Goal: Transaction & Acquisition: Purchase product/service

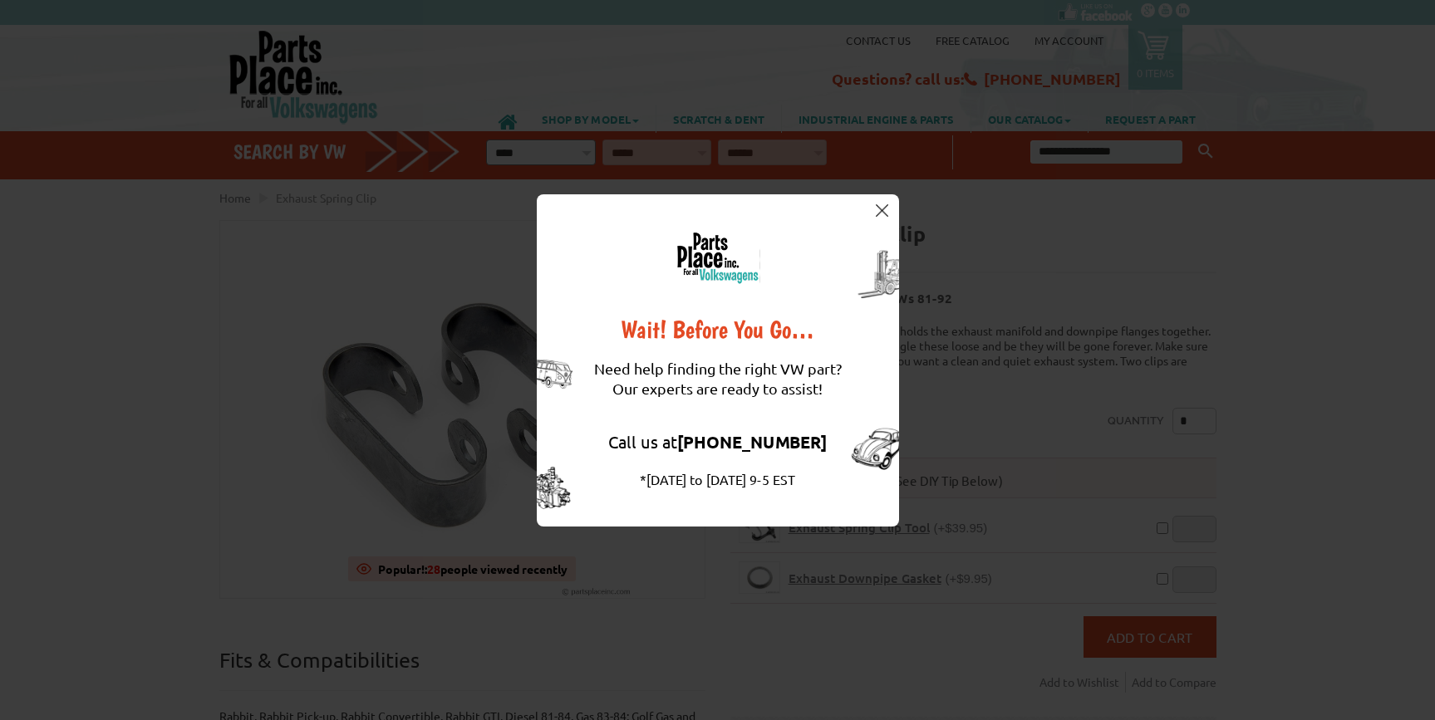
click at [883, 213] on img at bounding box center [882, 210] width 12 height 12
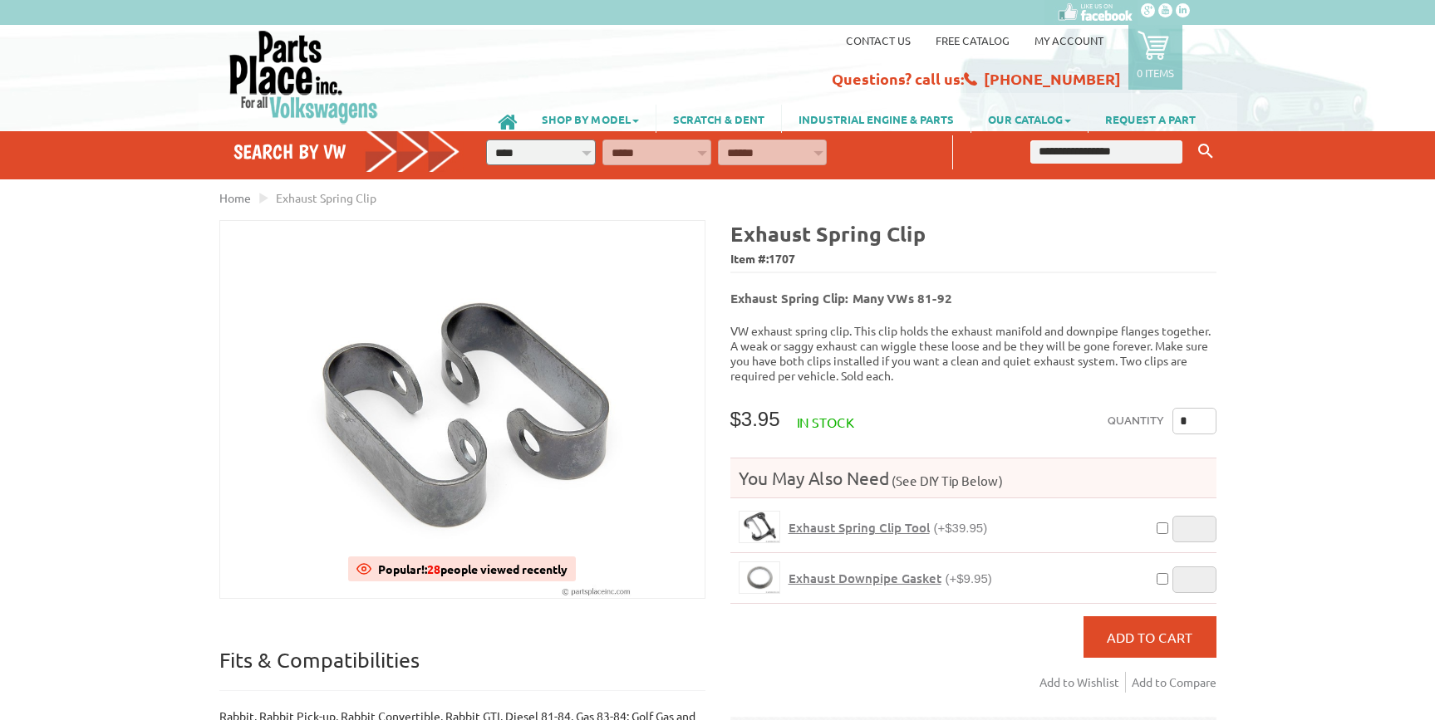
click at [1158, 47] on icon at bounding box center [1154, 45] width 32 height 32
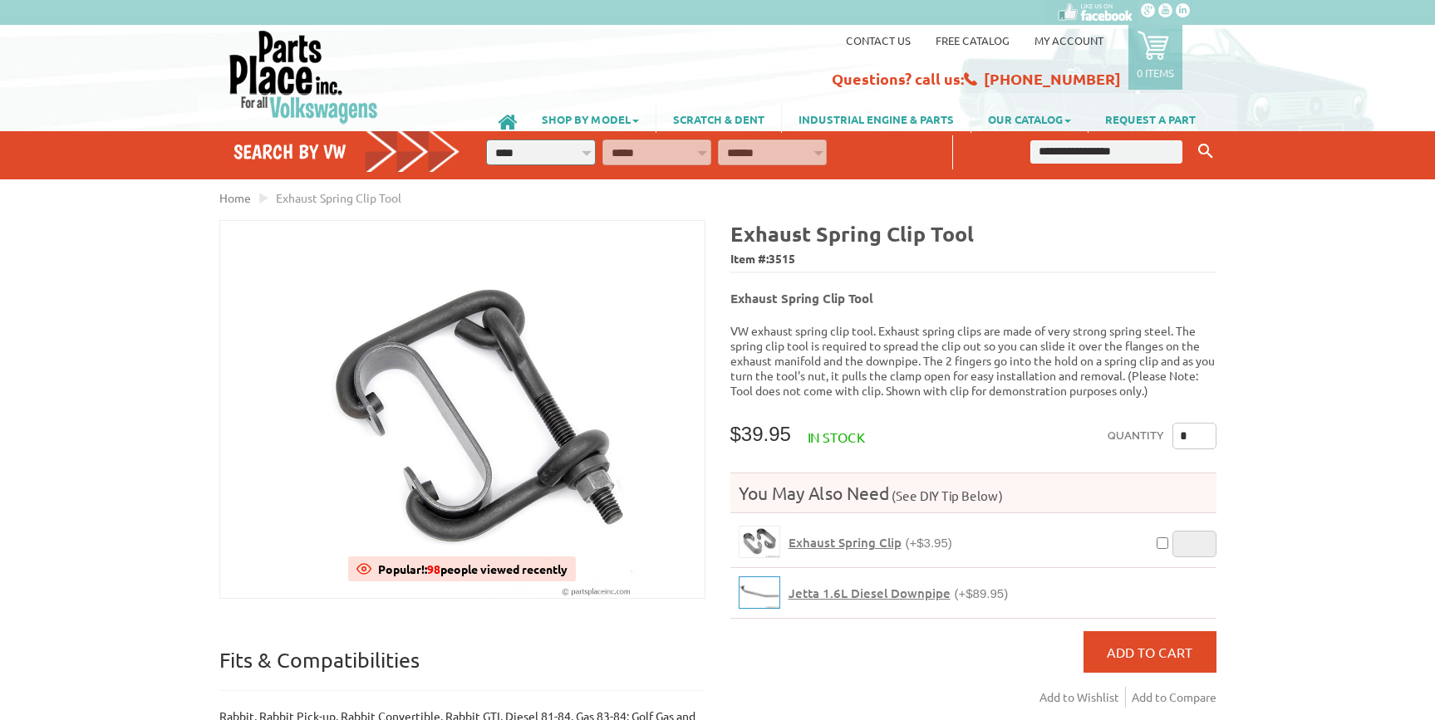
click at [764, 584] on img at bounding box center [760, 593] width 40 height 31
click at [1165, 644] on span "Add to Cart" at bounding box center [1150, 652] width 86 height 17
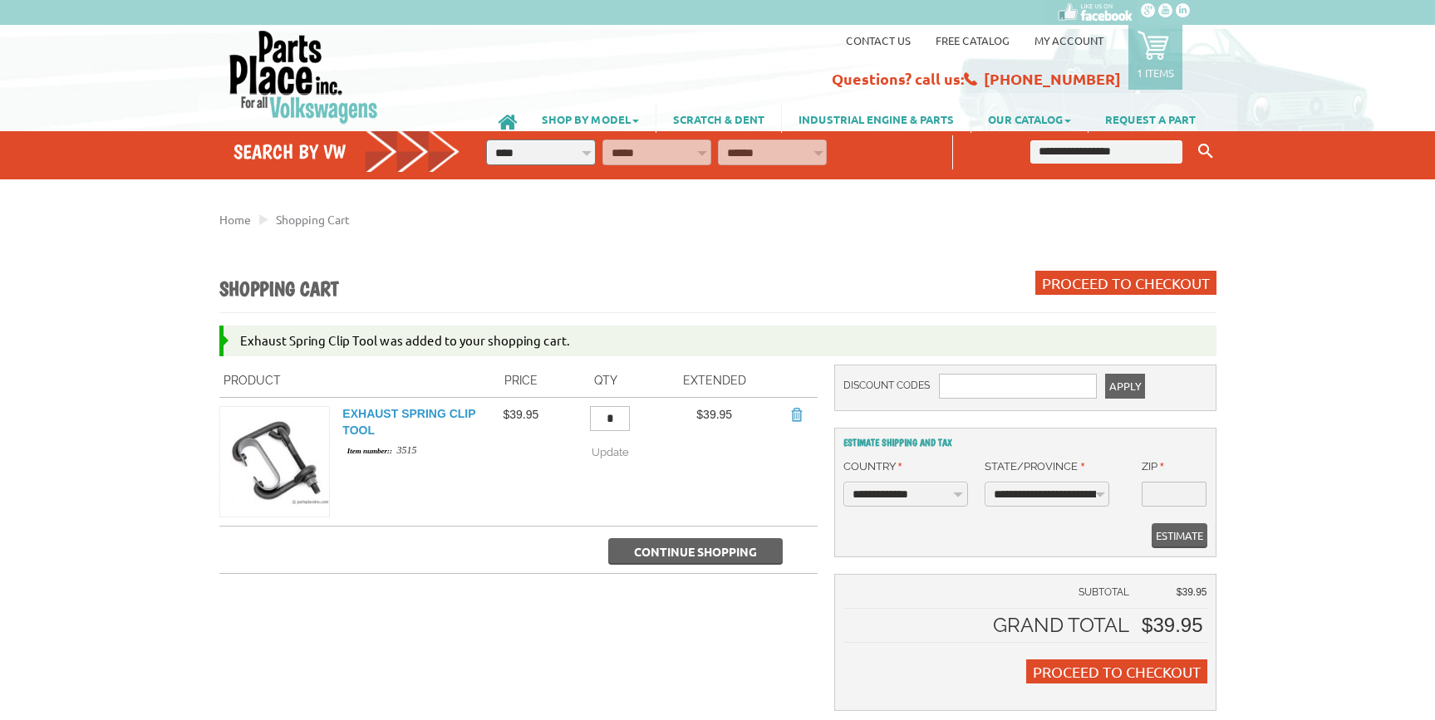
click at [385, 414] on link "Exhaust Spring Clip Tool" at bounding box center [408, 422] width 133 height 30
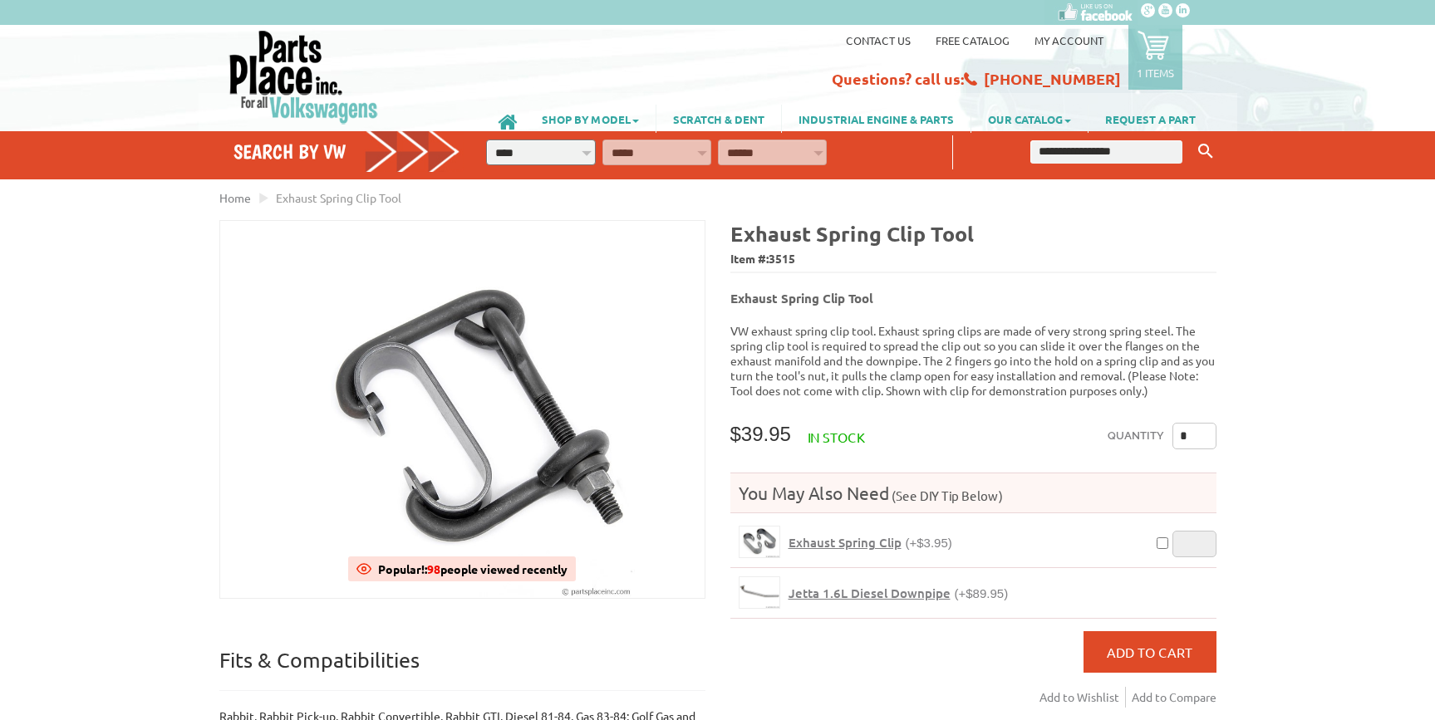
click at [846, 534] on span "Exhaust Spring Clip" at bounding box center [845, 542] width 113 height 17
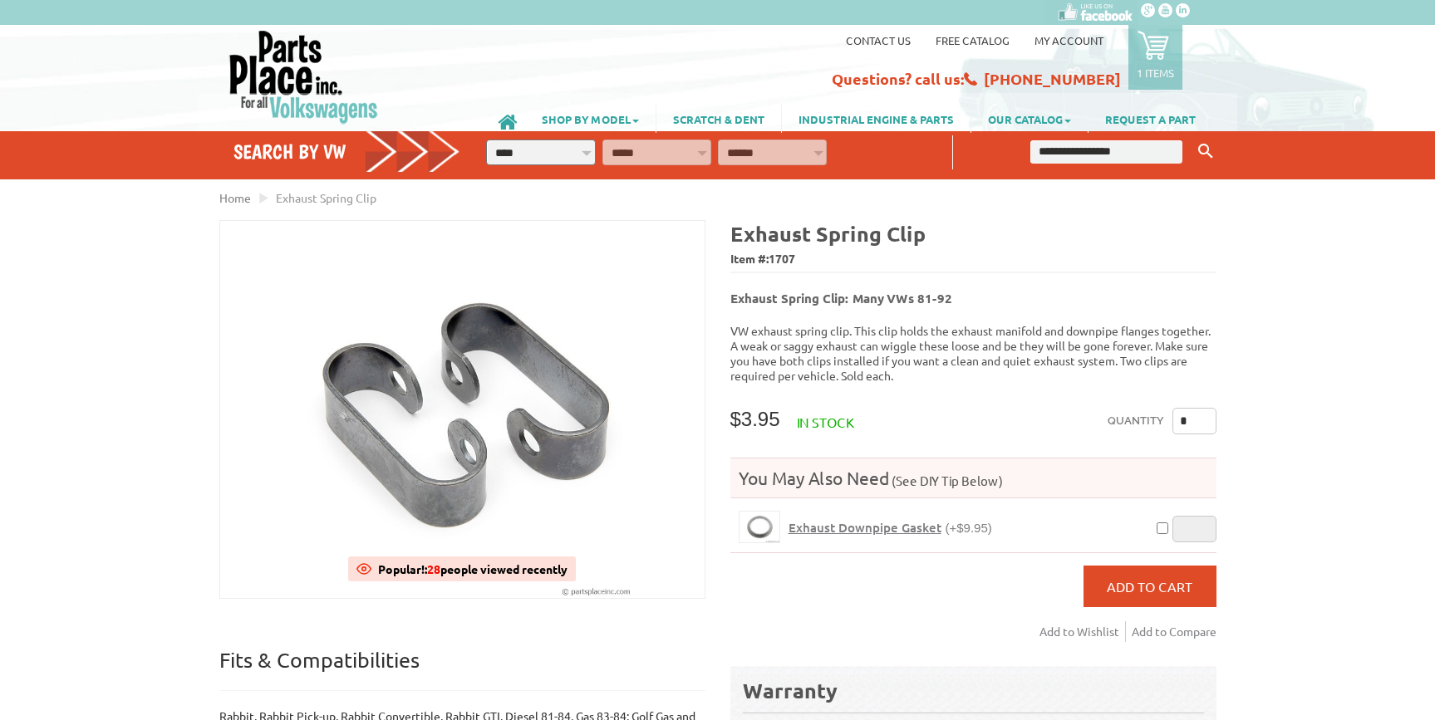
drag, startPoint x: 1202, startPoint y: 410, endPoint x: 1150, endPoint y: 420, distance: 53.5
click at [1173, 420] on input "*" at bounding box center [1195, 421] width 44 height 27
type input "*"
click at [1163, 569] on button "Add to Cart" at bounding box center [1150, 587] width 133 height 42
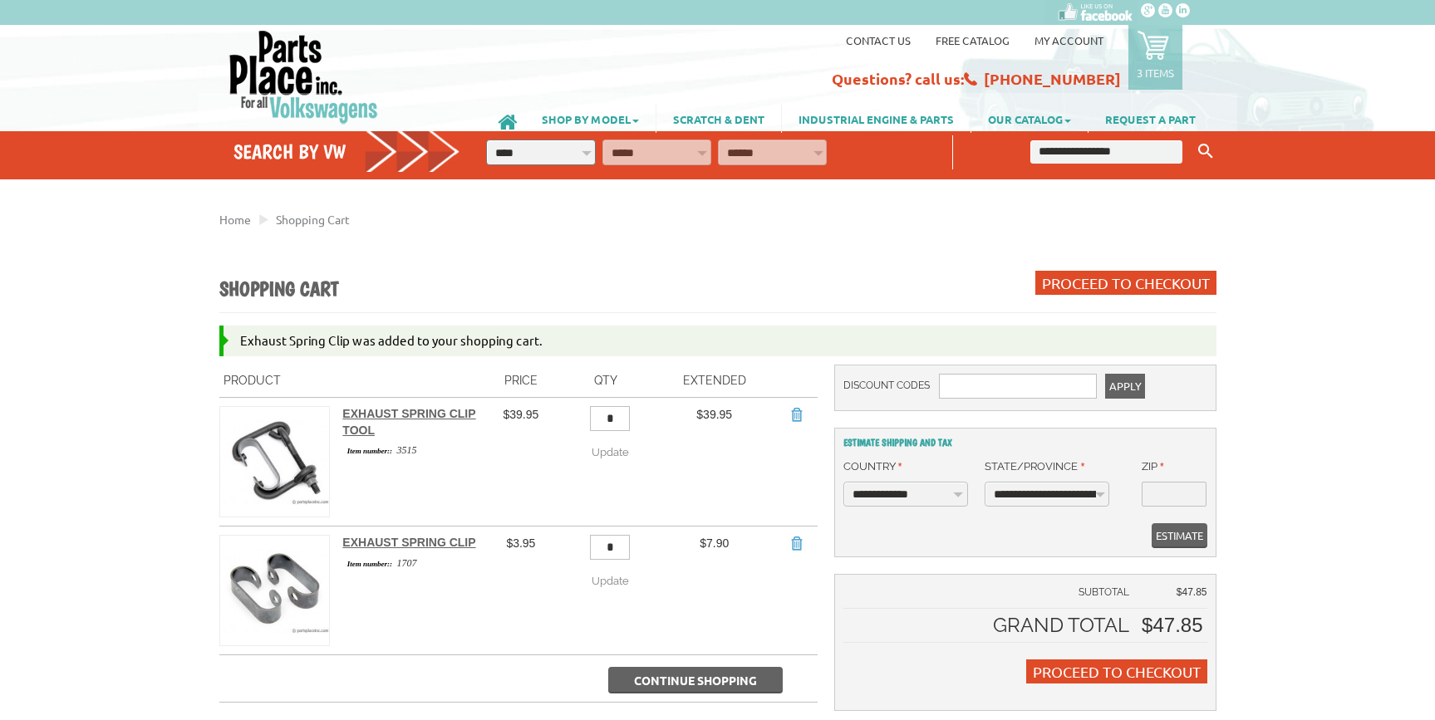
click at [390, 533] on td "Remove Item Exhaust Spring Clip Item number:: 1707" at bounding box center [407, 590] width 154 height 129
click at [390, 540] on link "Exhaust Spring Clip" at bounding box center [408, 542] width 133 height 13
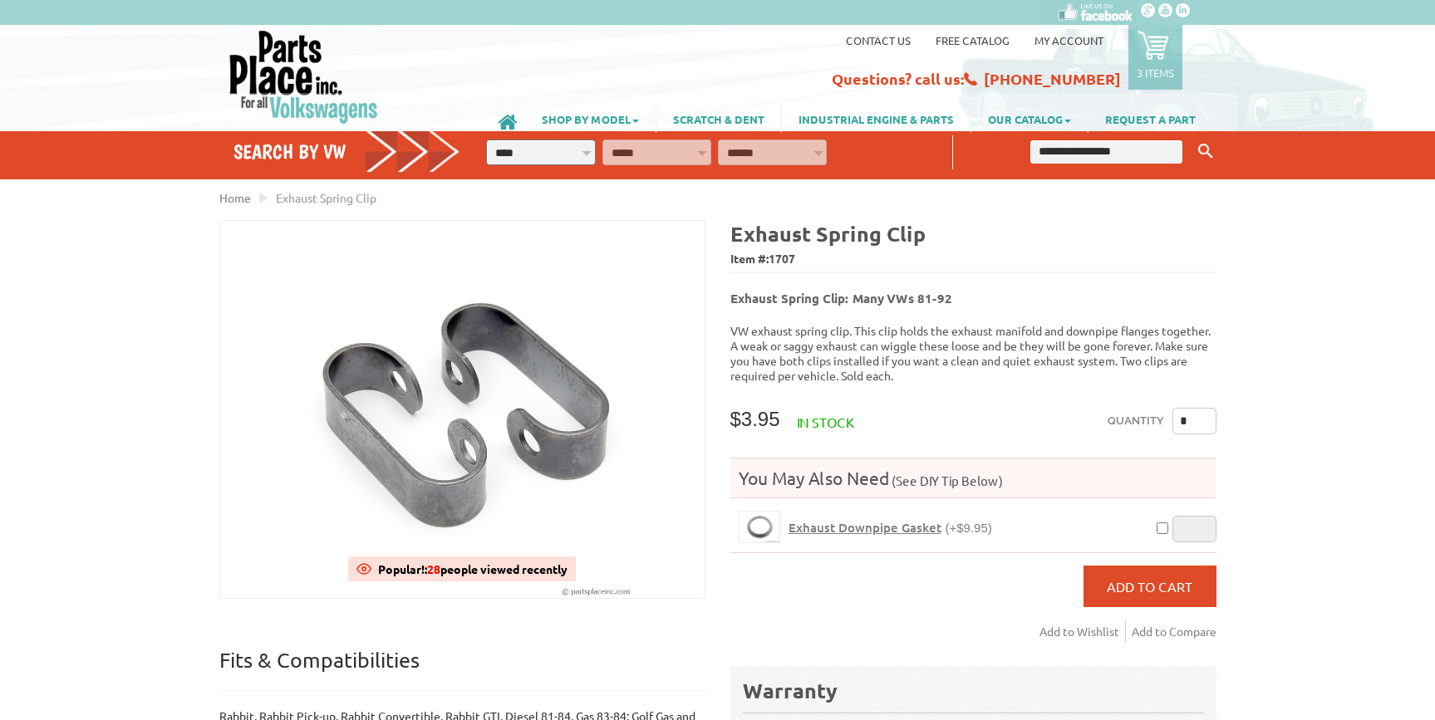
click at [853, 519] on span "Exhaust Downpipe Gasket" at bounding box center [865, 527] width 153 height 17
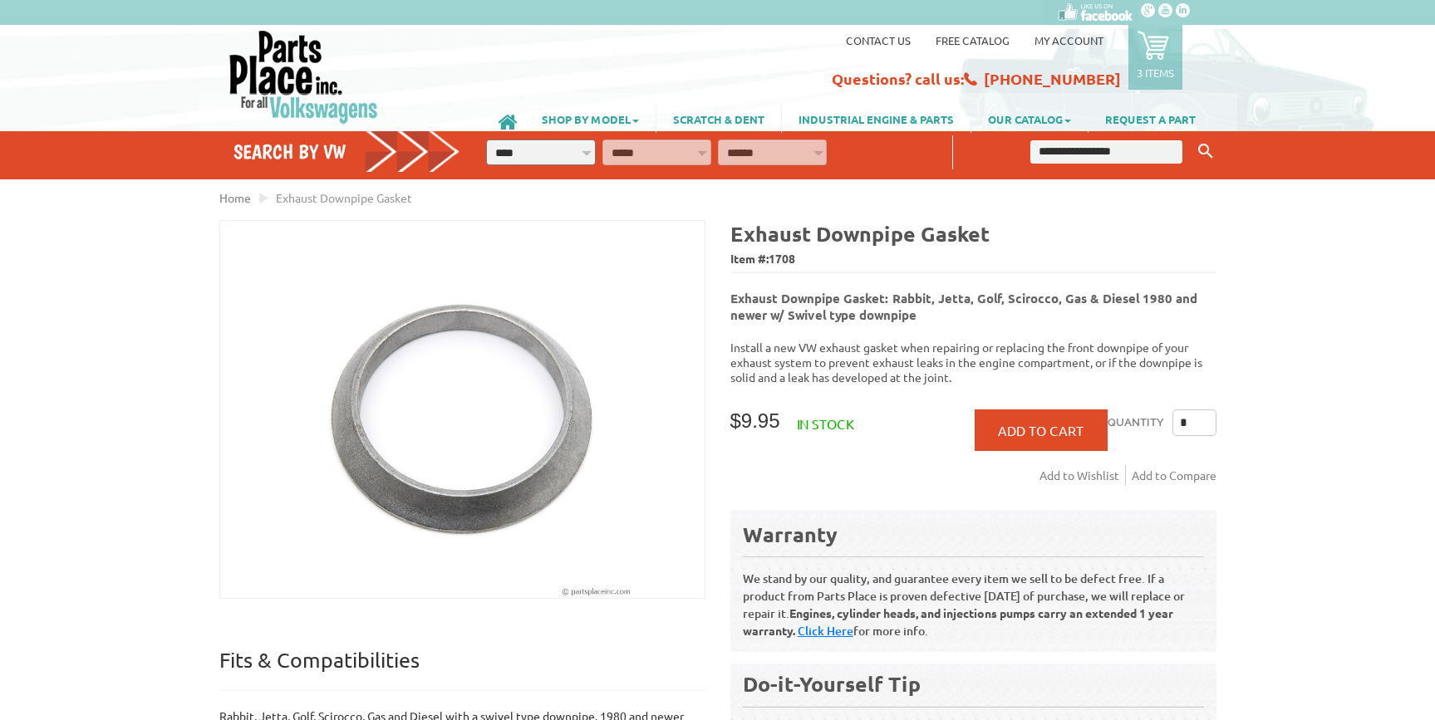
drag, startPoint x: 1188, startPoint y: 415, endPoint x: 1173, endPoint y: 416, distance: 15.9
click at [1174, 416] on input "*" at bounding box center [1195, 423] width 44 height 27
type input "*"
click at [1042, 423] on span "Add to Cart" at bounding box center [1041, 430] width 86 height 17
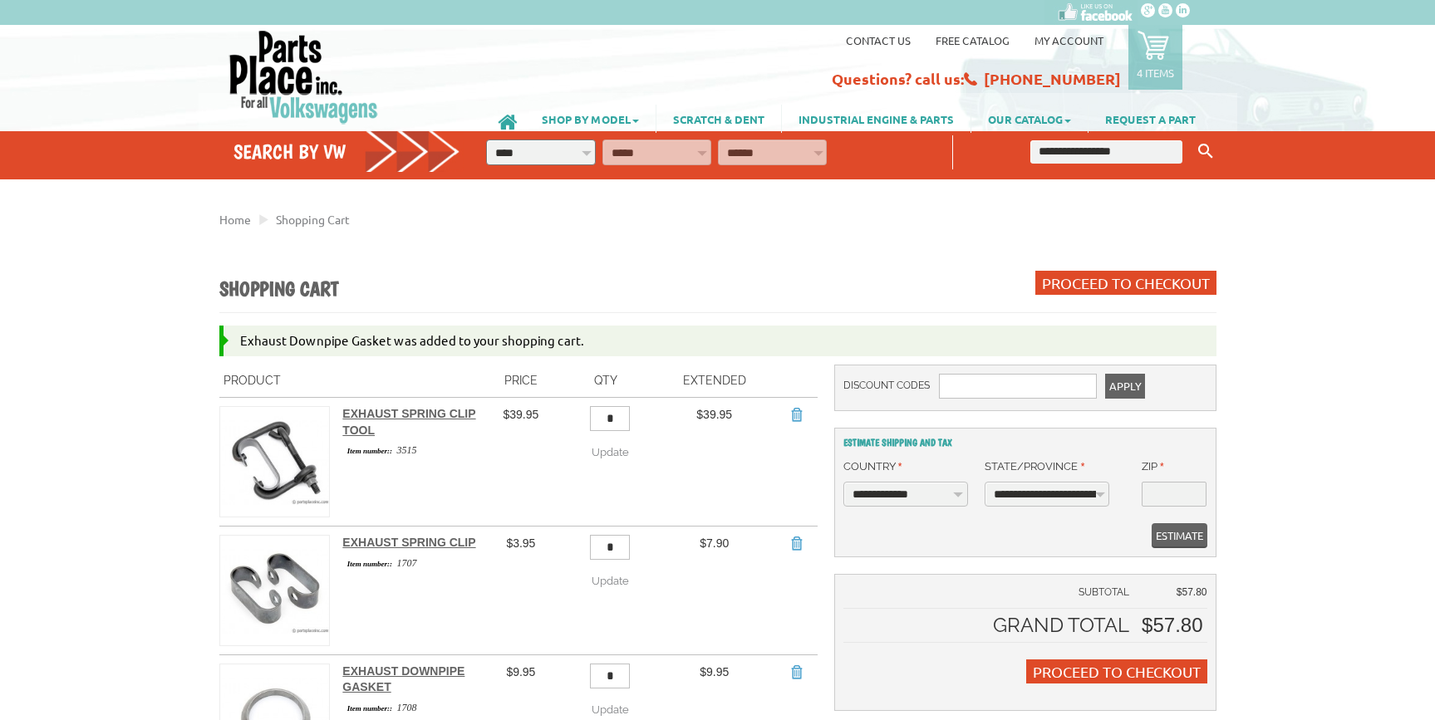
click at [1096, 152] on input "text" at bounding box center [1106, 151] width 153 height 23
type input "**********"
click at [1193, 138] on button "Keyword Search" at bounding box center [1205, 151] width 25 height 27
click at [1204, 149] on icon "Keyword Search" at bounding box center [1205, 151] width 15 height 15
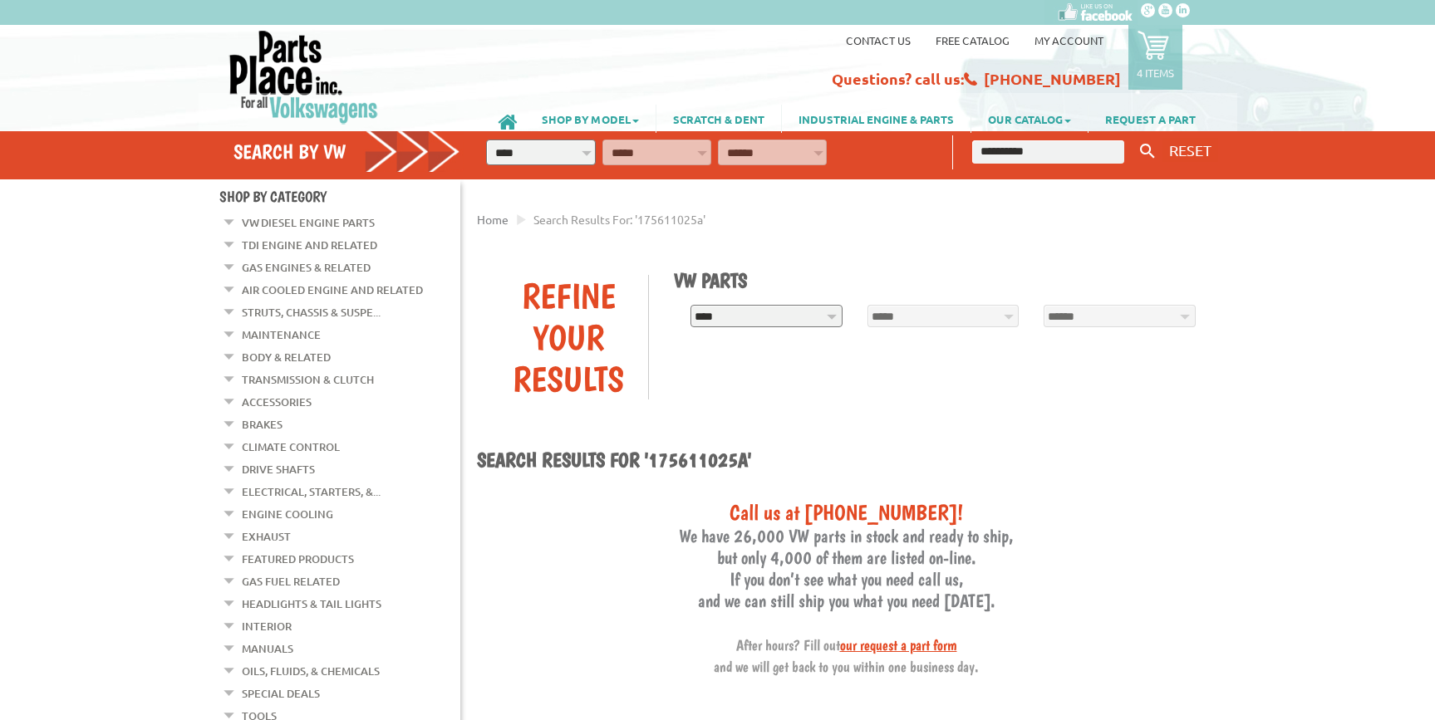
click at [232, 228] on em at bounding box center [230, 218] width 16 height 17
click at [325, 548] on link "Brake Servo/Booster" at bounding box center [316, 559] width 126 height 22
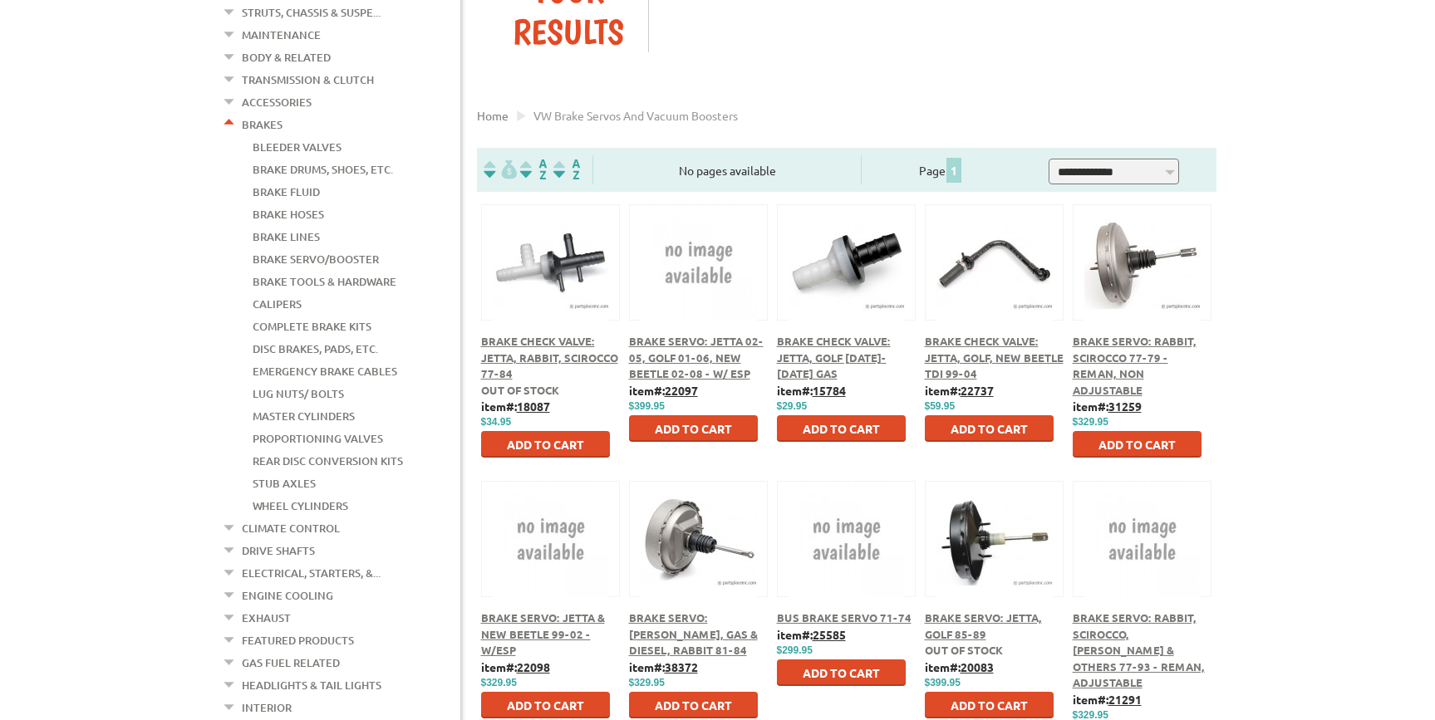
scroll to position [297, 0]
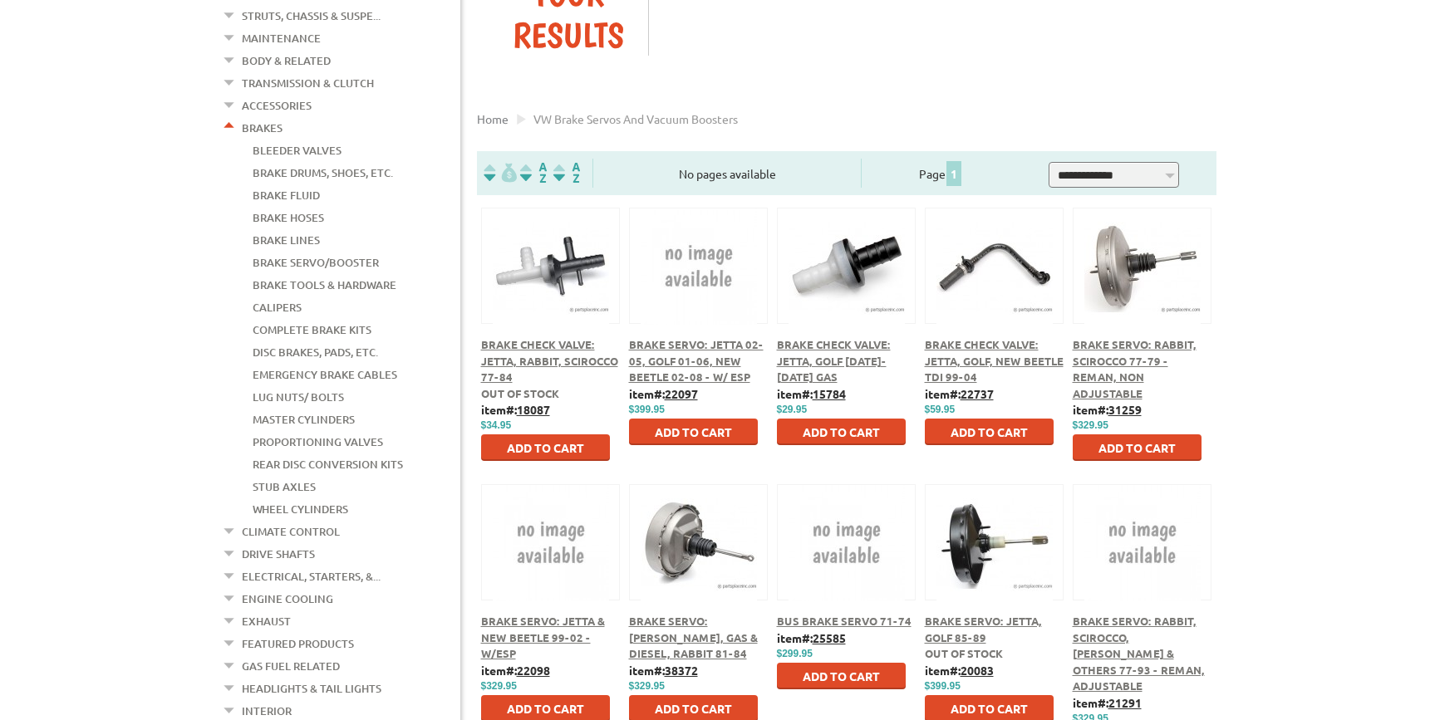
click at [340, 409] on link "Master Cylinders" at bounding box center [304, 420] width 102 height 22
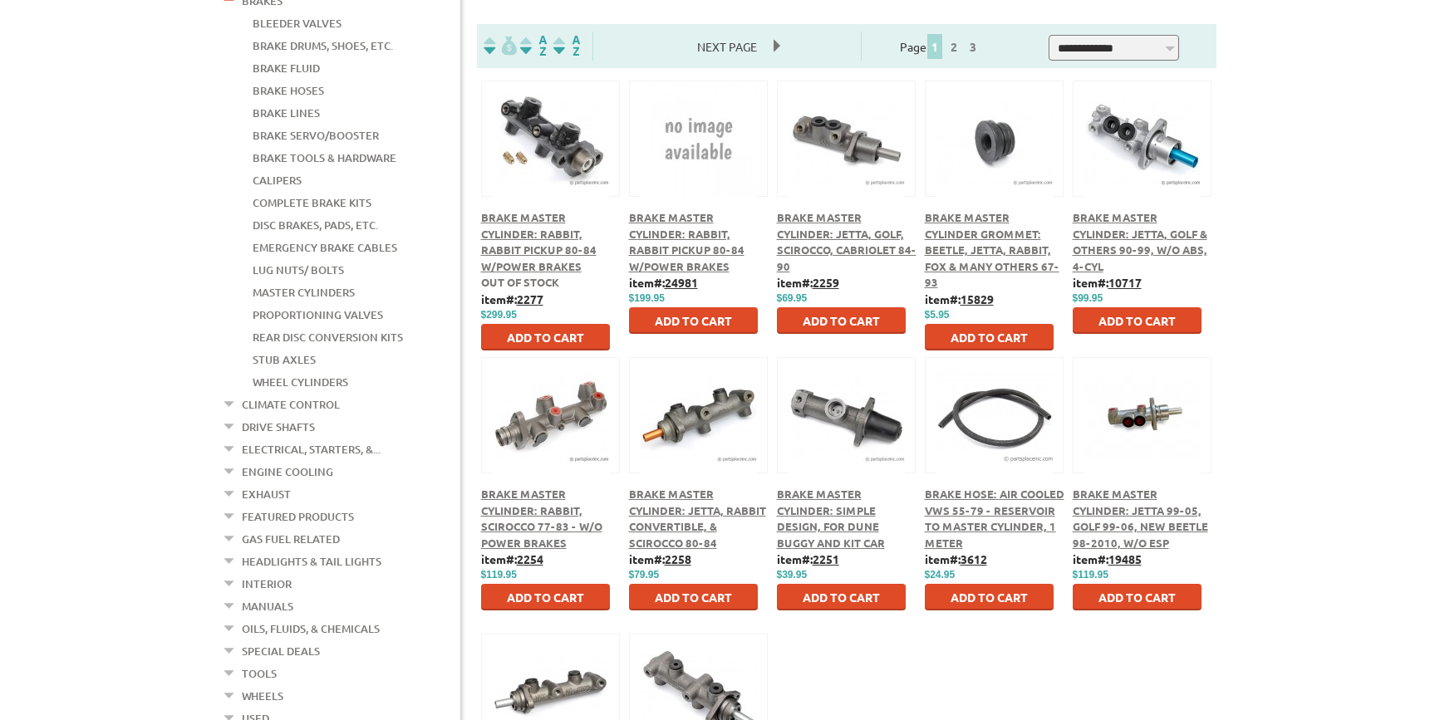
scroll to position [317, 0]
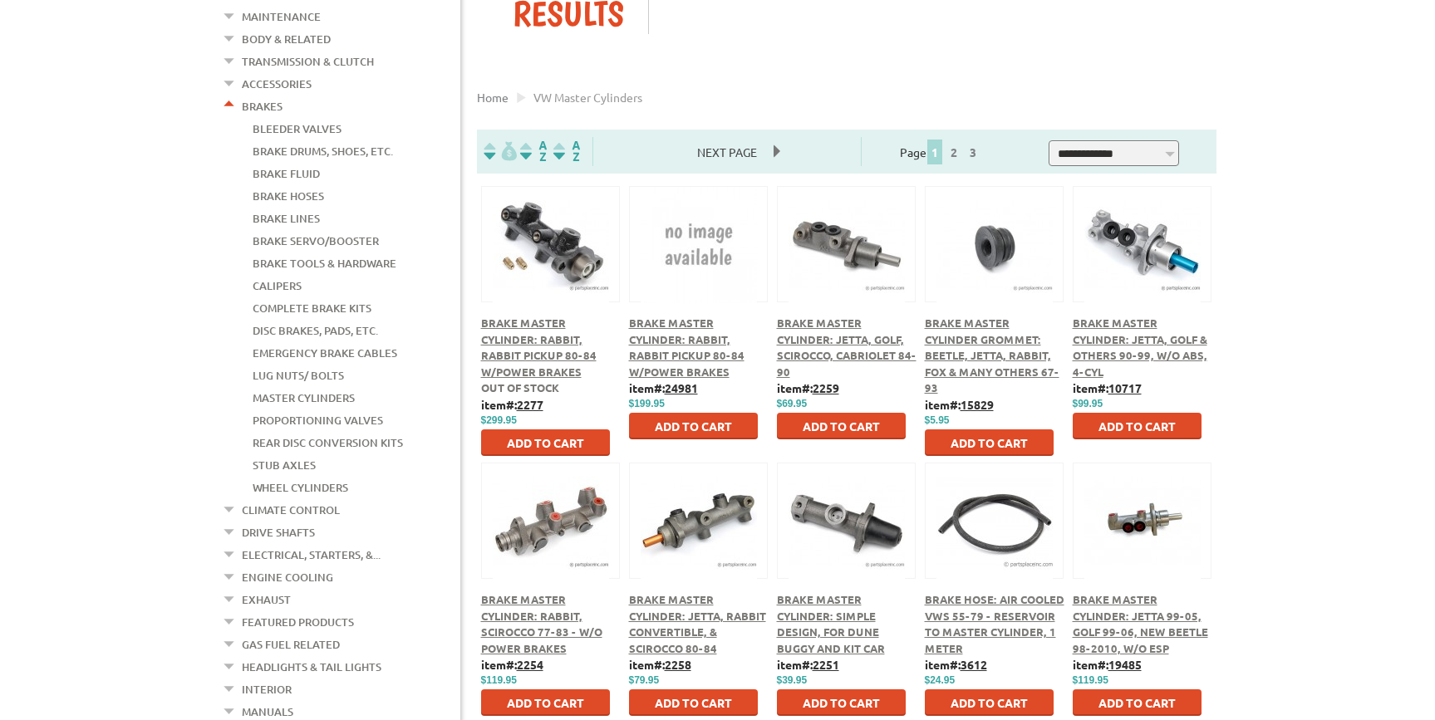
click at [548, 348] on div "Brake Master Cylinder: Rabbit, Rabbit Pickup 80-84 w/Power Brakes" at bounding box center [551, 348] width 140 height 65
click at [550, 342] on span "Brake Master Cylinder: Rabbit, Rabbit Pickup 80-84 w/Power Brakes" at bounding box center [539, 348] width 116 height 63
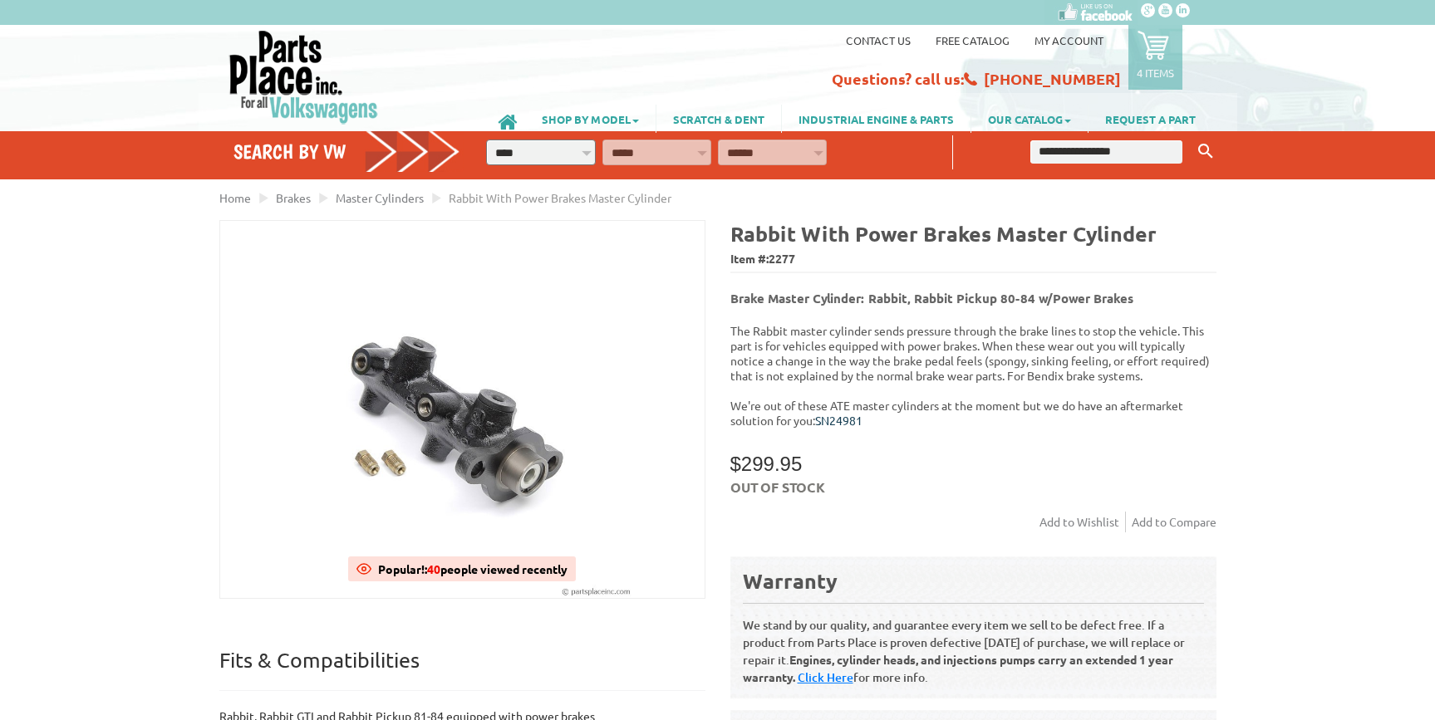
click at [855, 413] on link "SN24981" at bounding box center [838, 420] width 47 height 15
click at [1162, 52] on icon at bounding box center [1154, 45] width 32 height 32
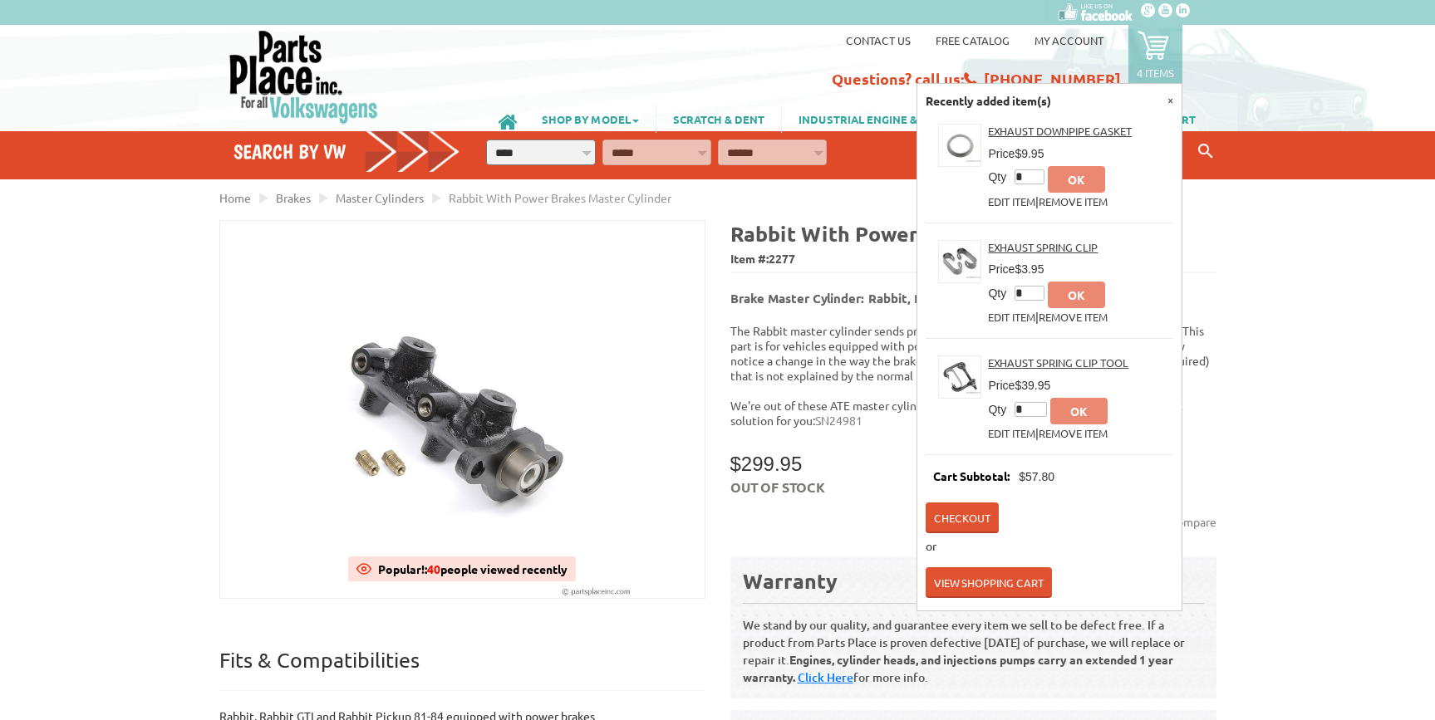
click at [976, 578] on link "View Shopping Cart" at bounding box center [989, 583] width 126 height 31
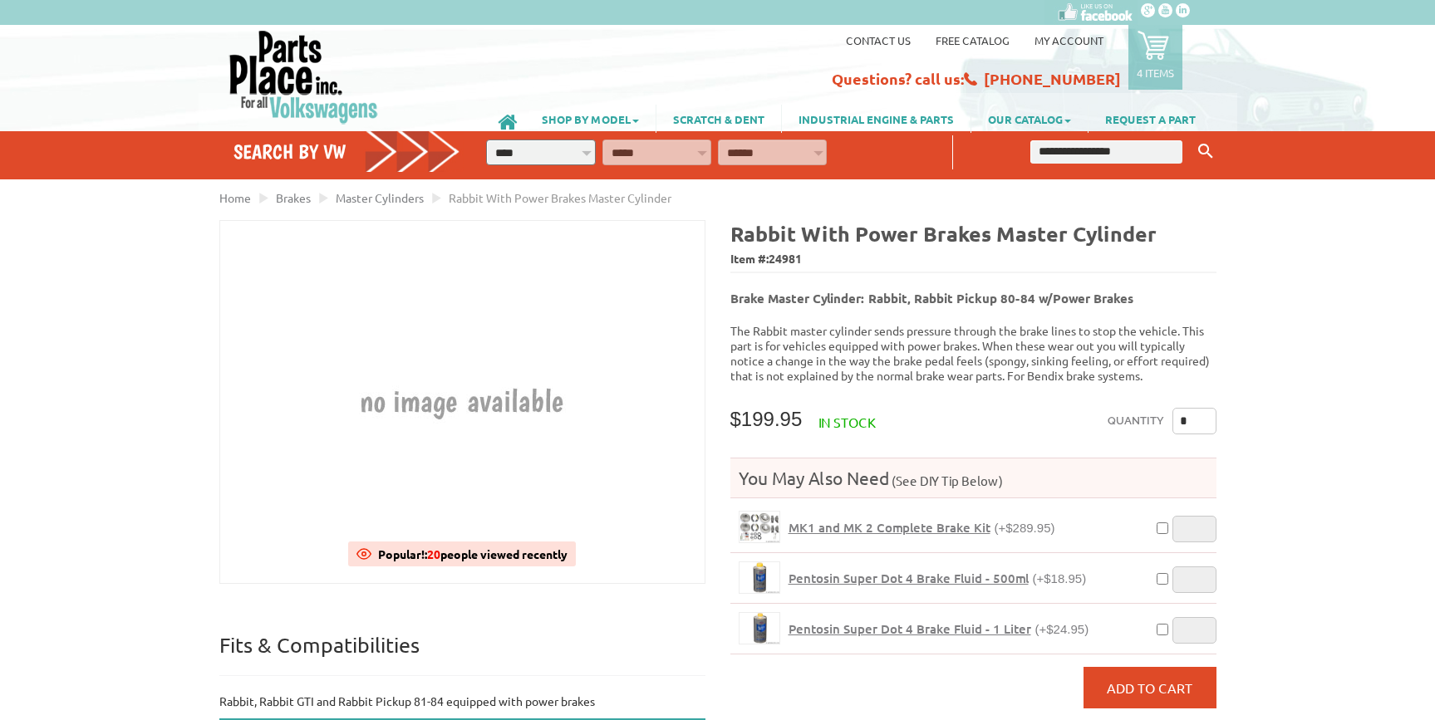
click at [892, 522] on span "MK1 and MK 2 Complete Brake Kit" at bounding box center [890, 527] width 202 height 17
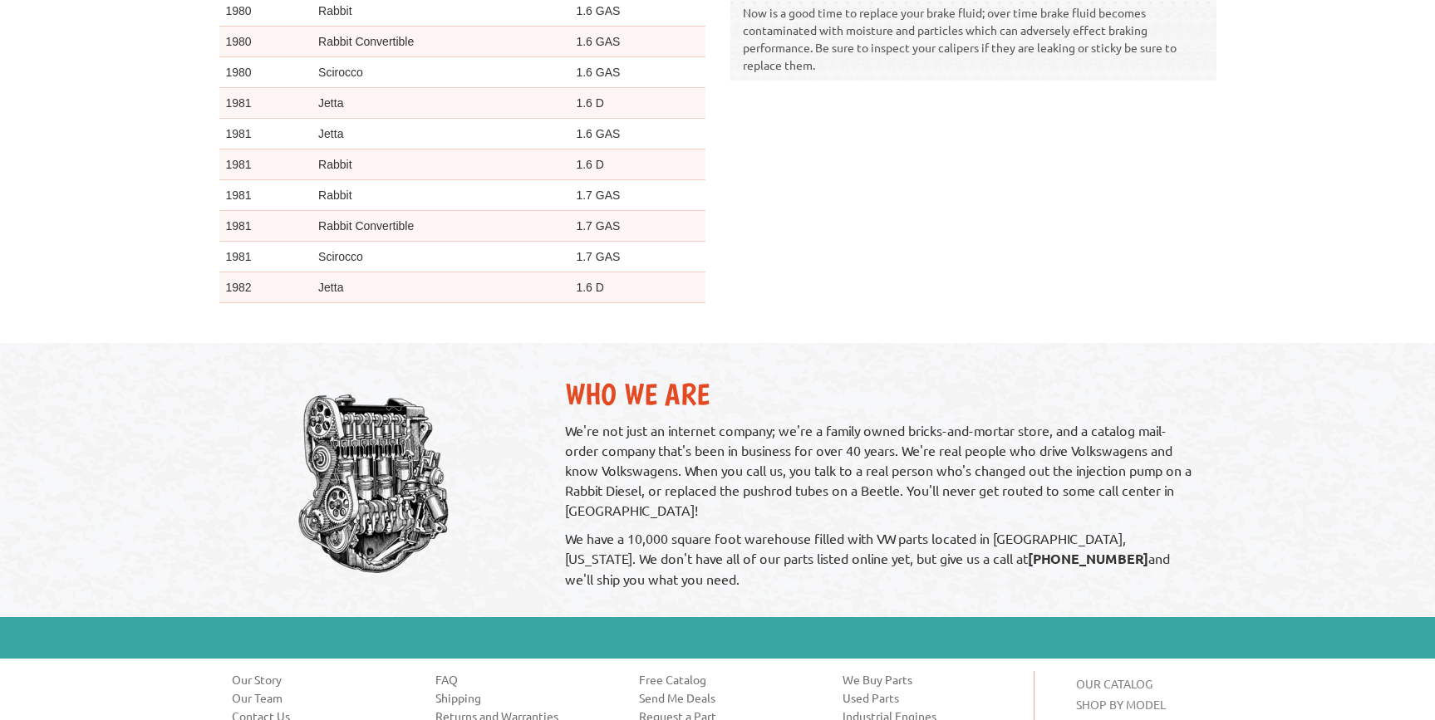
scroll to position [954, 0]
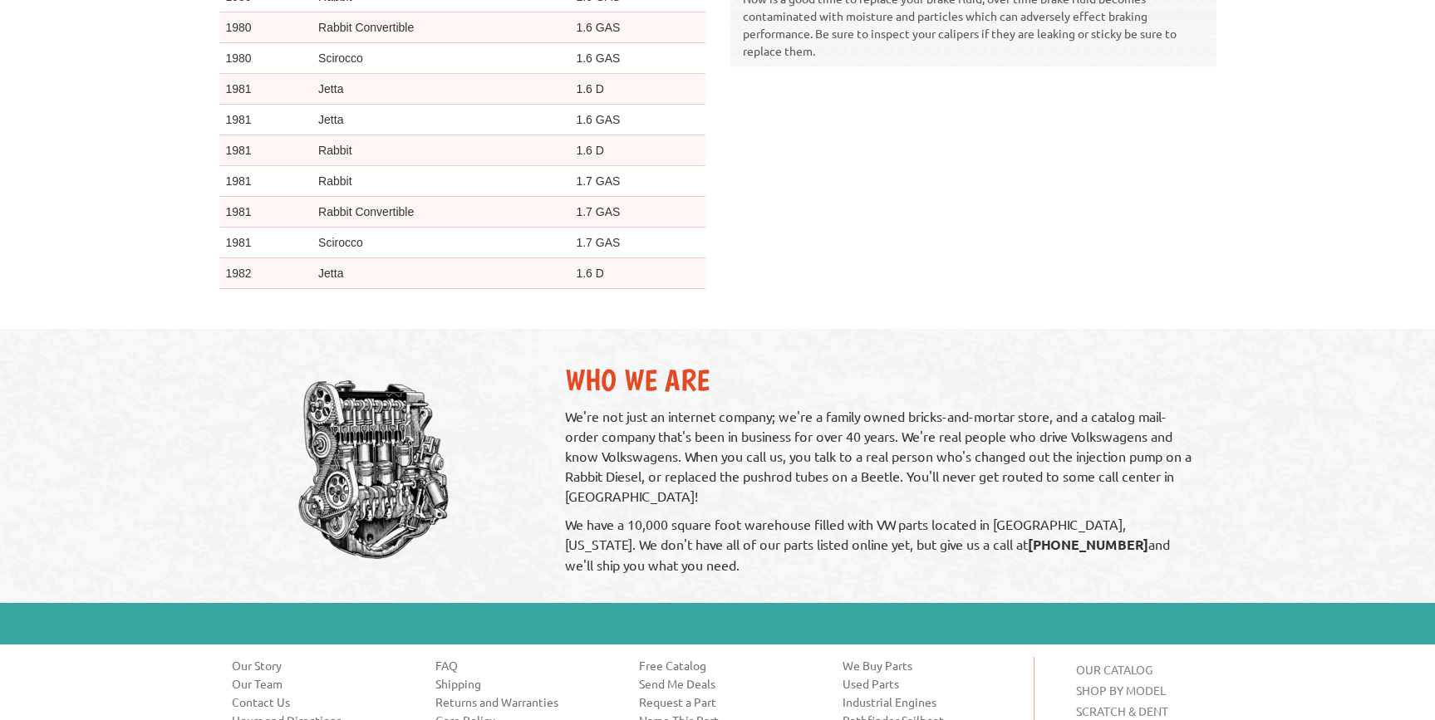
click at [356, 465] on img at bounding box center [371, 470] width 187 height 249
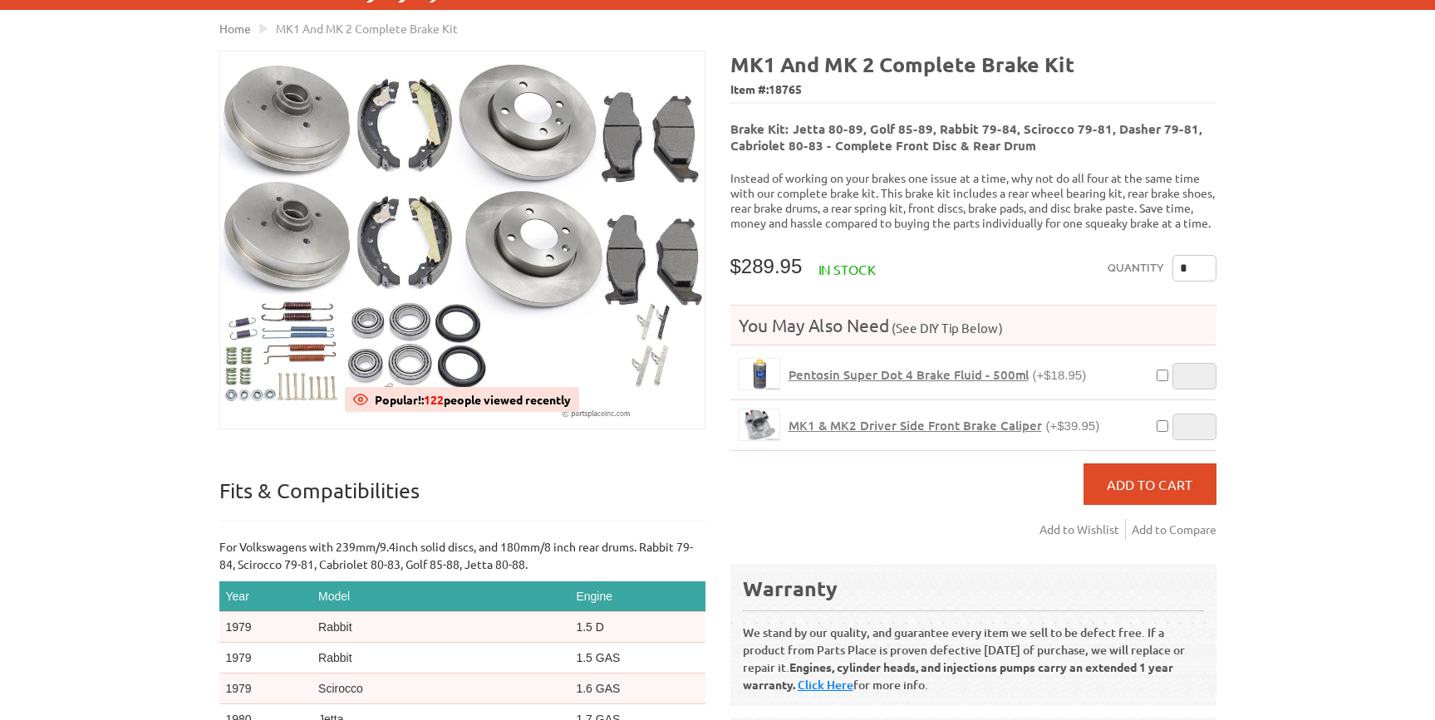
scroll to position [72, 0]
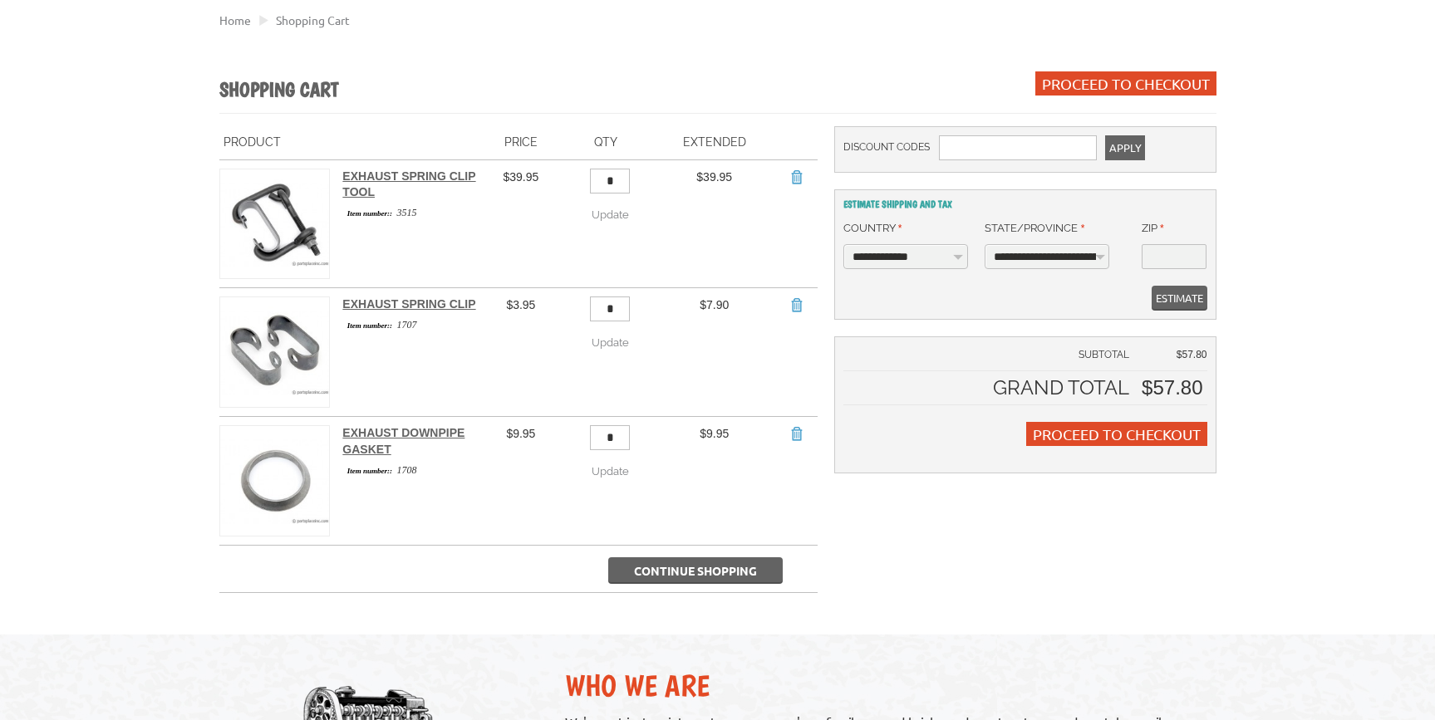
scroll to position [148, 0]
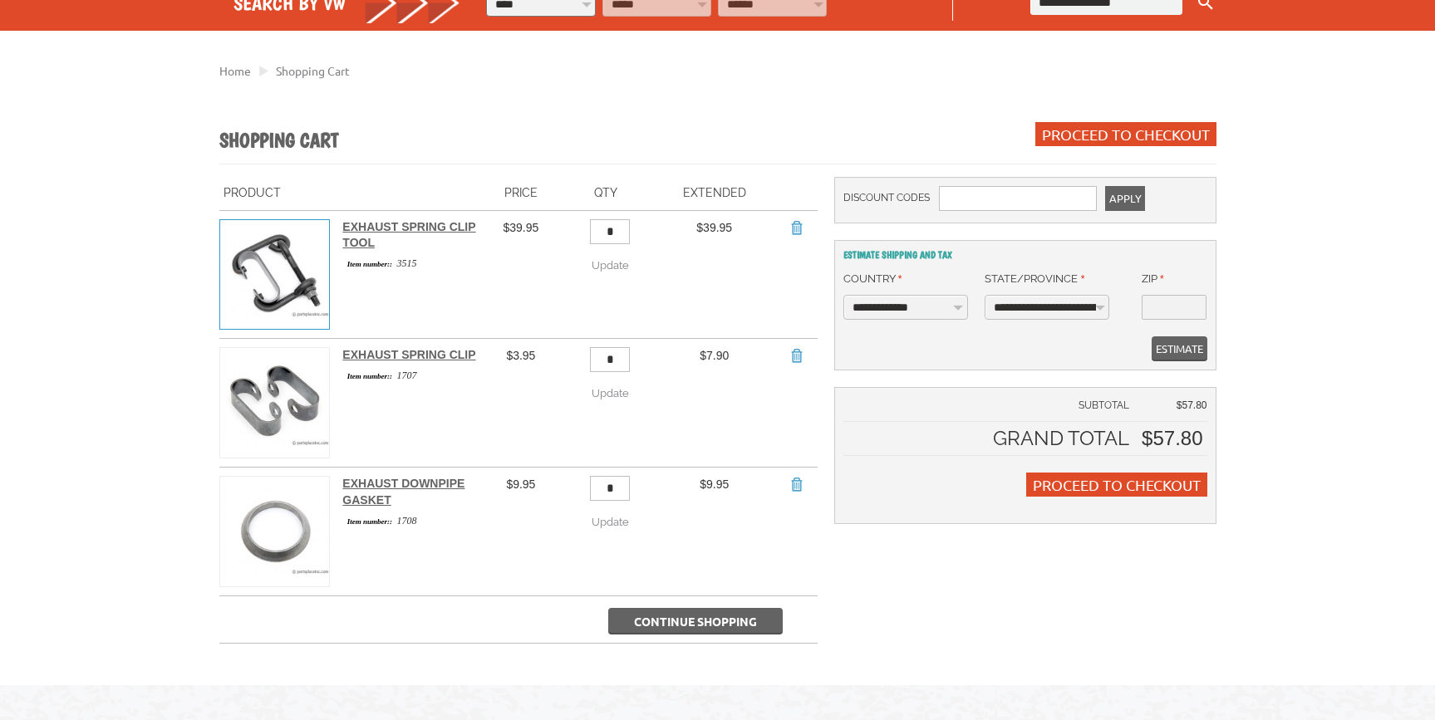
click at [309, 287] on img at bounding box center [275, 276] width 110 height 110
